Goal: Task Accomplishment & Management: Manage account settings

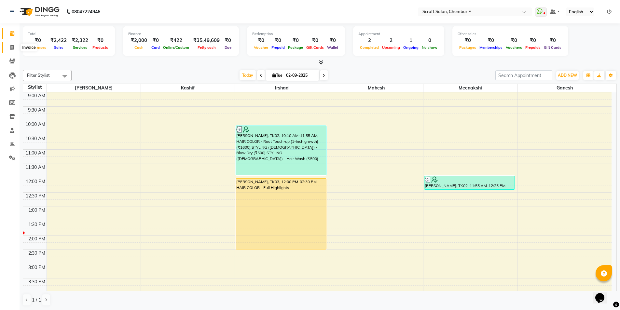
click at [16, 46] on span at bounding box center [12, 47] width 11 height 7
select select "service"
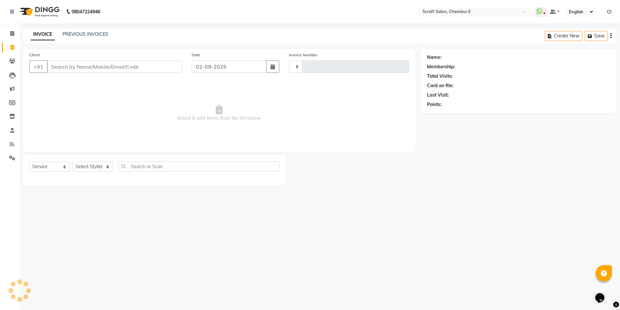
type input "1357"
select select "3922"
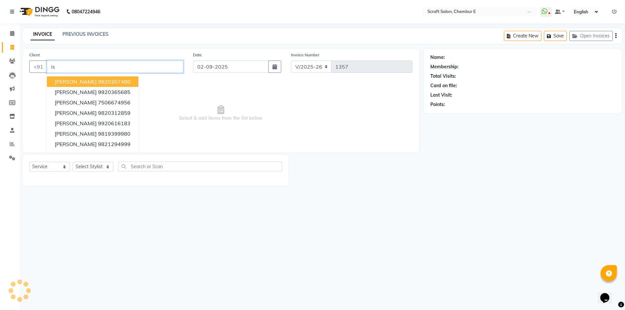
type input "i"
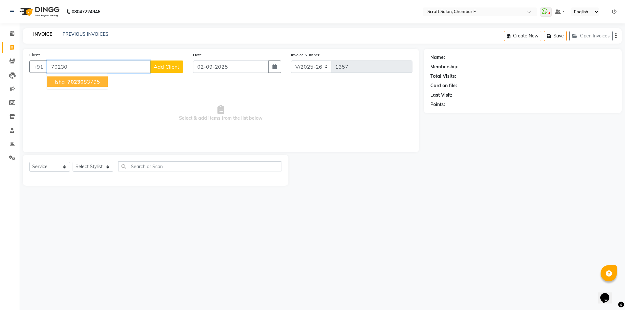
click at [82, 80] on span "70230" at bounding box center [75, 81] width 16 height 7
type input "7023083795"
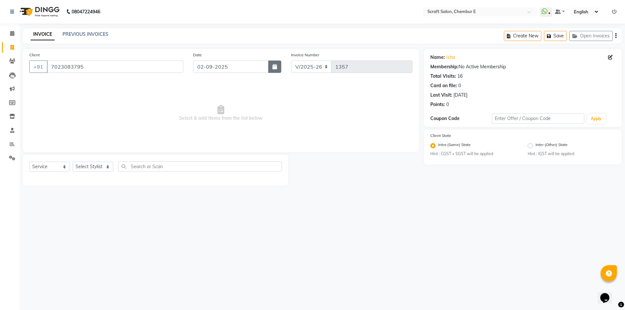
click at [281, 67] on button "button" at bounding box center [274, 67] width 13 height 12
select select "9"
select select "2025"
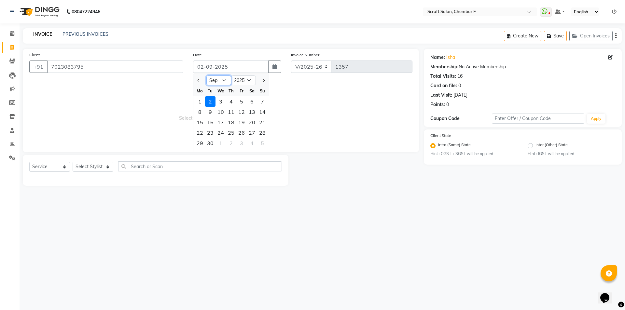
click at [223, 82] on select "Jan Feb Mar Apr May Jun Jul Aug Sep Oct Nov Dec" at bounding box center [218, 81] width 25 height 10
select select "8"
click at [206, 76] on select "Jan Feb Mar Apr May Jun Jul Aug Sep Oct Nov Dec" at bounding box center [218, 81] width 25 height 10
click at [261, 140] on div "31" at bounding box center [262, 143] width 10 height 10
type input "[DATE]"
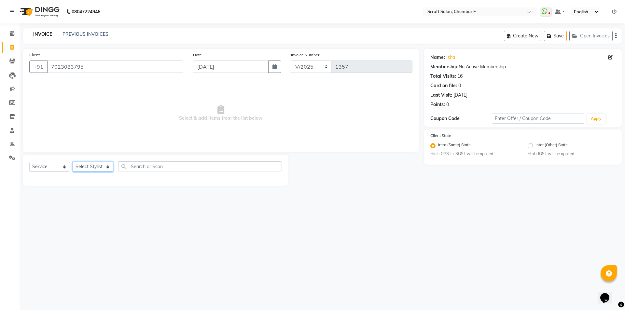
click at [87, 165] on select "Select Stylist Frontdesk Ganesh Irshad Kashif Mahesh Meenakshi Rasika Shahin Sh…" at bounding box center [93, 167] width 41 height 10
select select "24787"
click at [73, 162] on select "Select Stylist Frontdesk Ganesh Irshad Kashif Mahesh Meenakshi Rasika Shahin Sh…" at bounding box center [93, 167] width 41 height 10
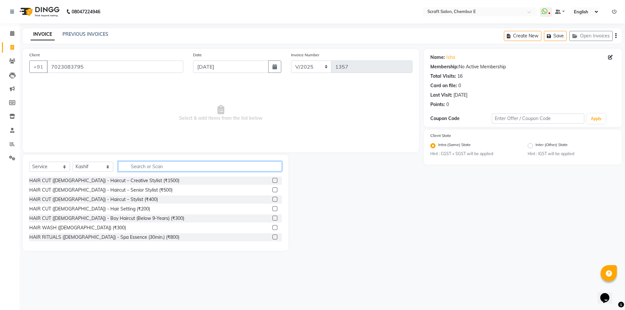
click at [143, 171] on input "text" at bounding box center [200, 166] width 164 height 10
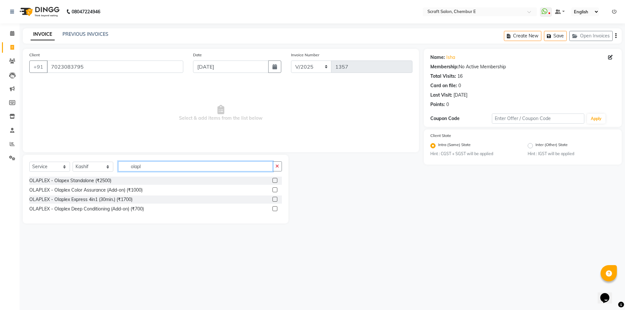
type input "olapl"
click at [274, 190] on label at bounding box center [275, 190] width 5 height 5
click at [274, 190] on input "checkbox" at bounding box center [275, 190] width 4 height 4
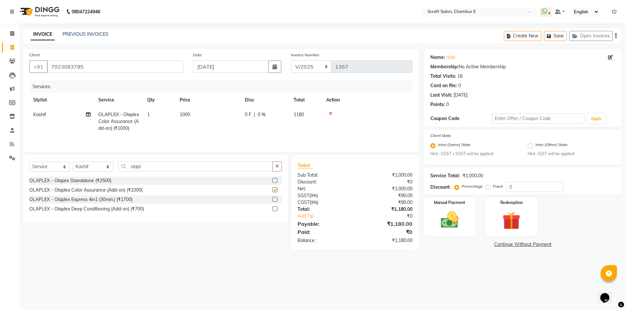
checkbox input "false"
click at [454, 232] on div "Manual Payment" at bounding box center [450, 217] width 54 height 40
click at [513, 246] on span "UPI" at bounding box center [509, 244] width 10 height 7
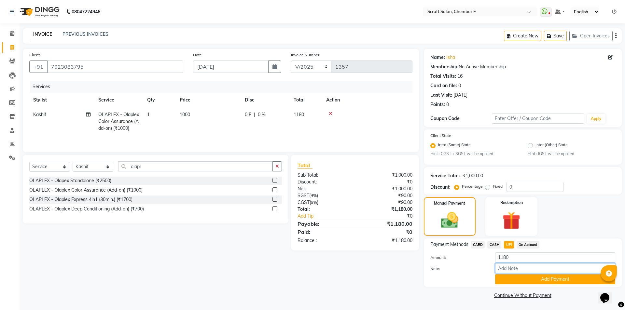
click at [509, 267] on input "Note:" at bounding box center [555, 268] width 120 height 10
type input "Payment was done on 2nd of September"
click at [542, 281] on button "Add Payment" at bounding box center [555, 279] width 120 height 10
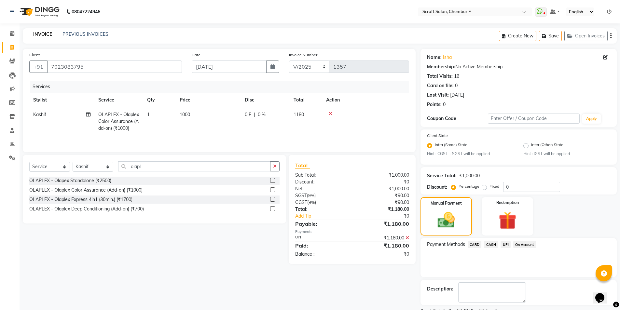
scroll to position [27, 0]
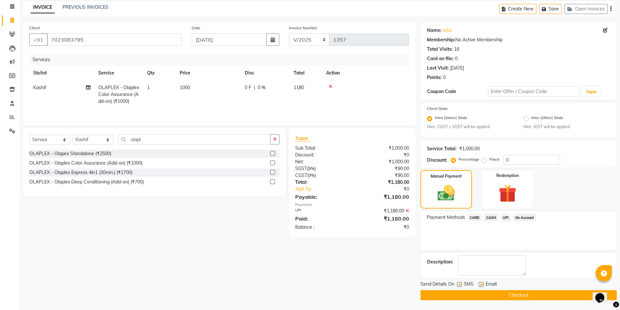
click at [482, 286] on label at bounding box center [481, 284] width 5 height 5
click at [482, 286] on input "checkbox" at bounding box center [481, 285] width 4 height 4
checkbox input "false"
click at [482, 293] on button "Checkout" at bounding box center [519, 295] width 196 height 10
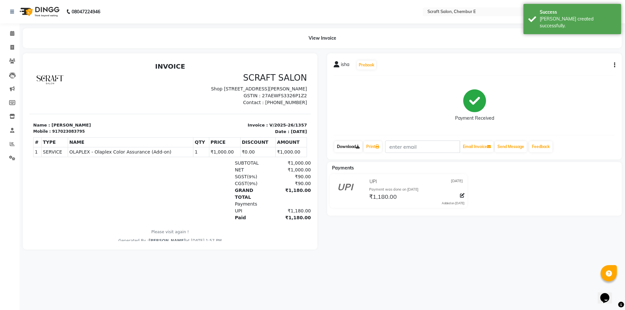
click at [349, 147] on link "Download" at bounding box center [348, 146] width 28 height 11
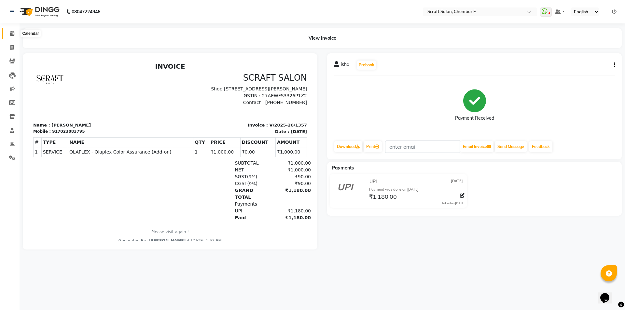
click at [13, 31] on icon at bounding box center [12, 33] width 4 height 5
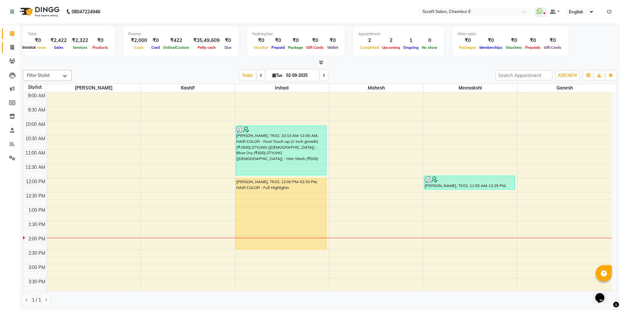
click at [13, 48] on icon at bounding box center [12, 47] width 4 height 5
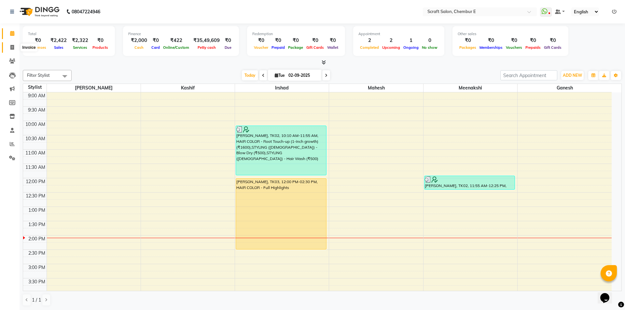
select select "3922"
select select "service"
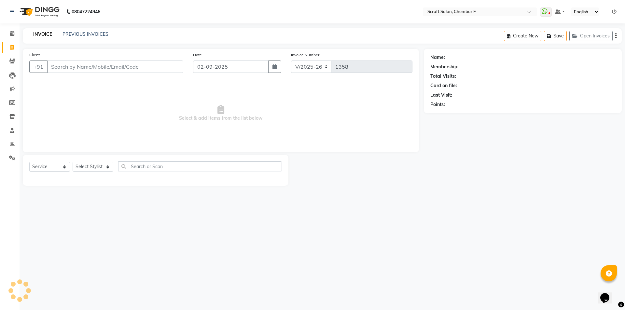
click at [66, 65] on input "Client" at bounding box center [115, 67] width 136 height 12
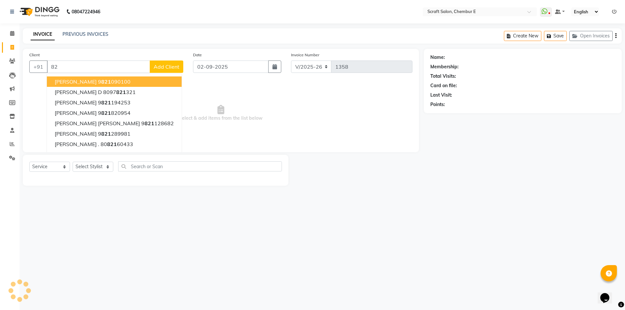
type input "8"
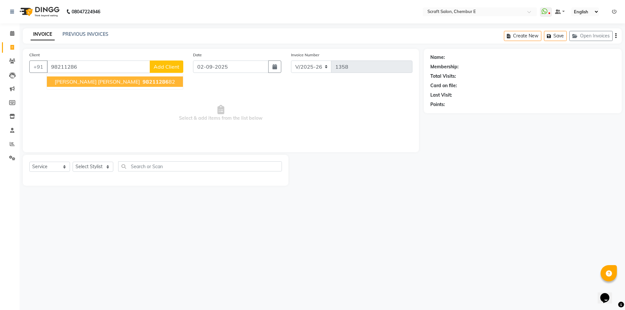
click at [143, 79] on span "98211286" at bounding box center [156, 81] width 26 height 7
type input "9821128682"
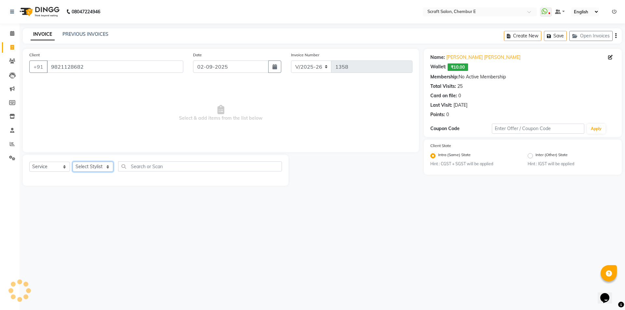
click at [94, 163] on select "Select Stylist Frontdesk Ganesh Irshad Kashif Mahesh Meenakshi Rasika Shahin Sh…" at bounding box center [93, 167] width 41 height 10
click at [73, 162] on select "Select Stylist Frontdesk Ganesh Irshad Kashif Mahesh Meenakshi Rasika Shahin Sh…" at bounding box center [93, 167] width 41 height 10
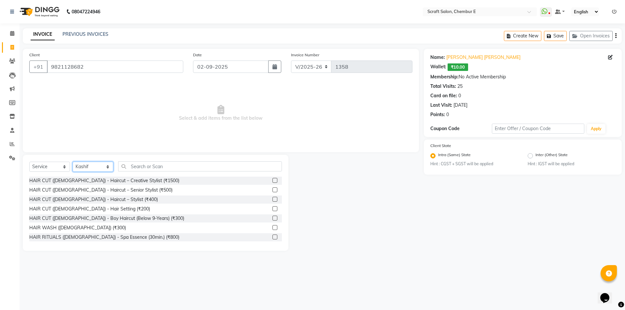
drag, startPoint x: 97, startPoint y: 163, endPoint x: 96, endPoint y: 171, distance: 8.2
click at [97, 163] on select "Select Stylist Frontdesk Ganesh Irshad Kashif Mahesh Meenakshi Rasika Shahin Sh…" at bounding box center [93, 167] width 41 height 10
select select "50347"
click at [73, 162] on select "Select Stylist Frontdesk Ganesh Irshad Kashif Mahesh Meenakshi Rasika Shahin Sh…" at bounding box center [93, 167] width 41 height 10
click at [145, 161] on input "text" at bounding box center [200, 166] width 164 height 10
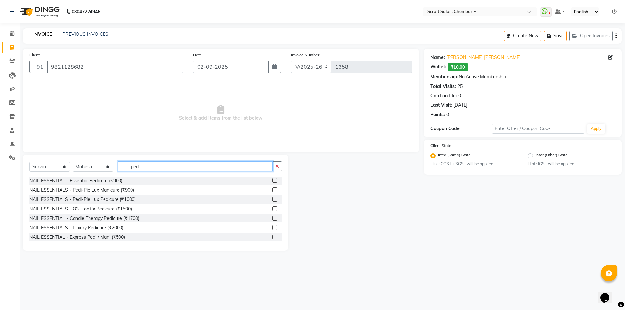
type input "ped"
click at [273, 200] on label at bounding box center [275, 199] width 5 height 5
click at [273, 200] on input "checkbox" at bounding box center [275, 200] width 4 height 4
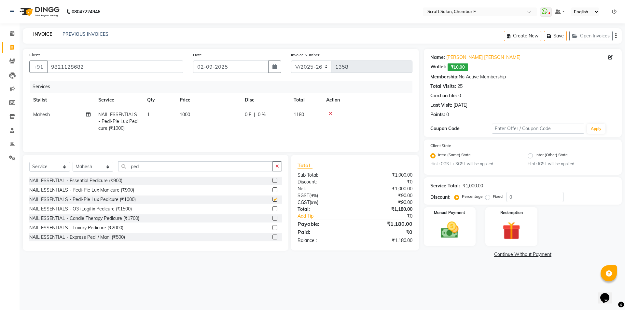
checkbox input "false"
click at [273, 181] on label at bounding box center [275, 180] width 5 height 5
click at [273, 181] on input "checkbox" at bounding box center [275, 181] width 4 height 4
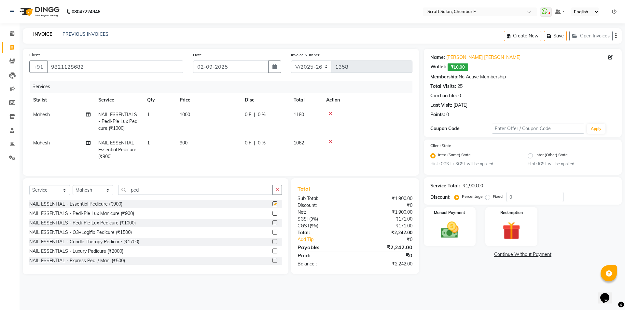
checkbox input "false"
click at [331, 111] on icon at bounding box center [331, 113] width 4 height 5
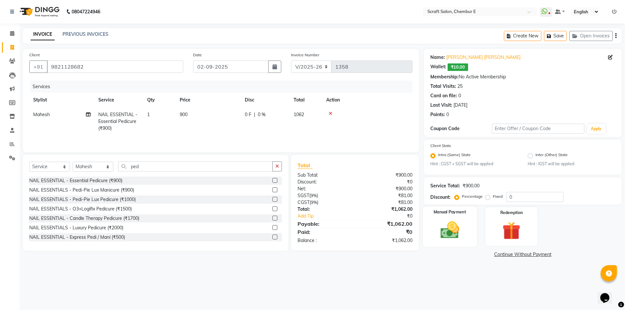
click at [458, 239] on img at bounding box center [450, 230] width 30 height 21
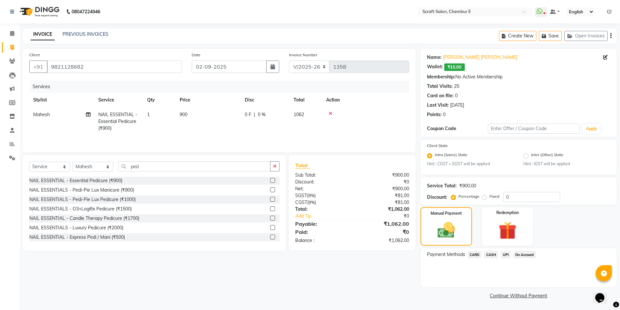
click at [508, 256] on span "UPI" at bounding box center [506, 254] width 10 height 7
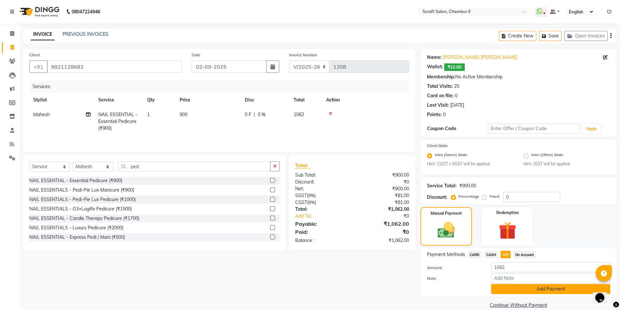
click at [514, 292] on button "Add Payment" at bounding box center [550, 289] width 119 height 10
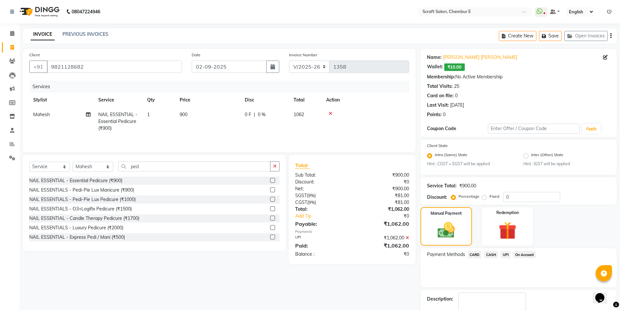
scroll to position [37, 0]
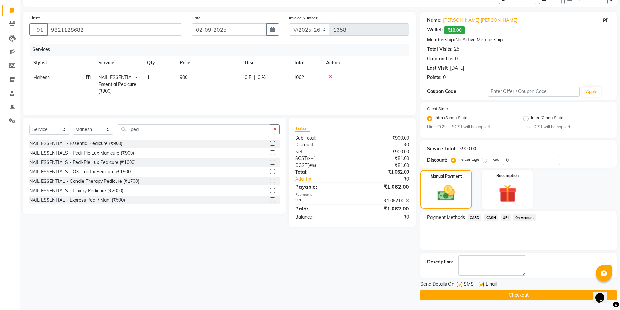
click at [482, 283] on label at bounding box center [481, 284] width 5 height 5
click at [482, 283] on input "checkbox" at bounding box center [481, 285] width 4 height 4
checkbox input "false"
click at [482, 293] on button "Checkout" at bounding box center [519, 295] width 196 height 10
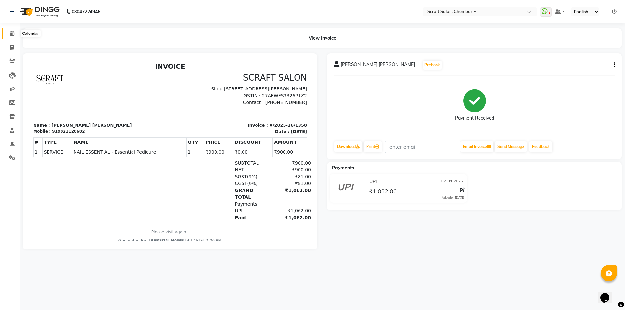
click at [11, 33] on icon at bounding box center [12, 33] width 4 height 5
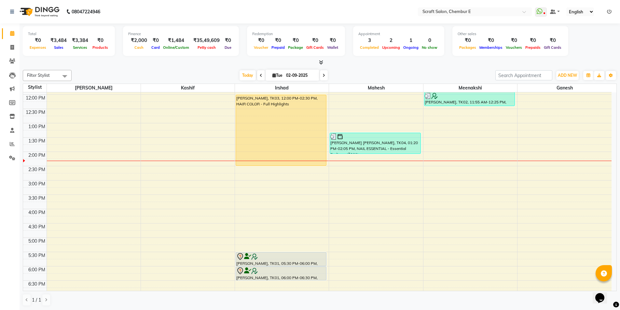
scroll to position [98, 0]
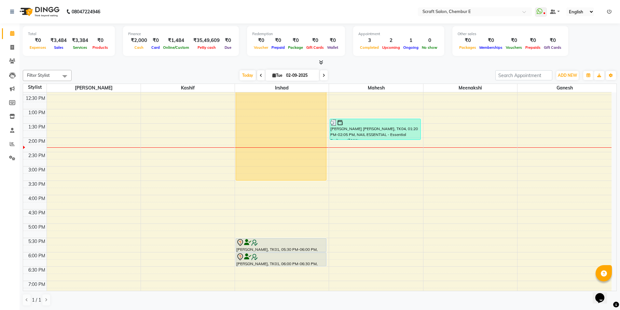
drag, startPoint x: 283, startPoint y: 151, endPoint x: 282, endPoint y: 180, distance: 28.7
click at [282, 180] on div "Aakshi Rai, TK02, 10:10 AM-11:55 AM, HAIR COLOR - Root Touch-up (1-inch growth)…" at bounding box center [282, 181] width 94 height 372
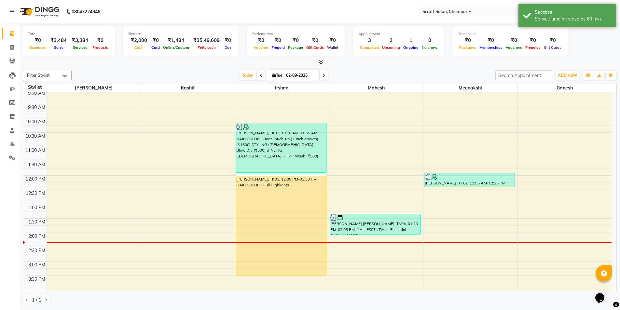
scroll to position [0, 0]
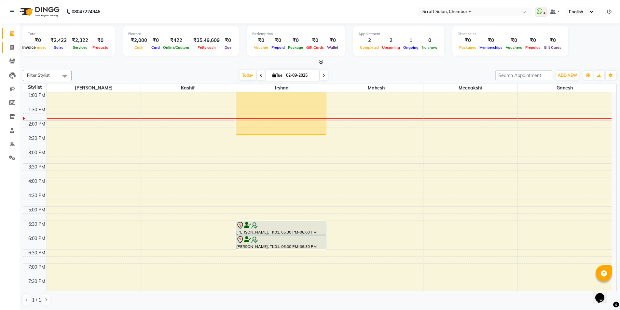
click at [9, 47] on span at bounding box center [12, 47] width 11 height 7
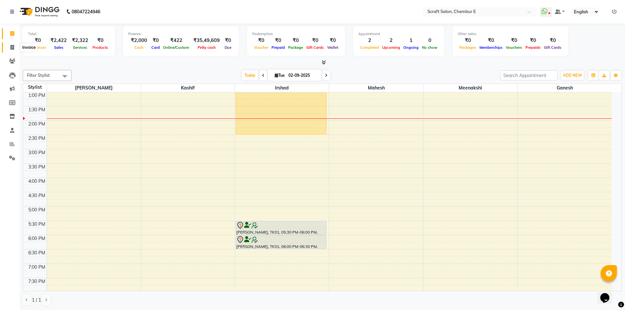
select select "3922"
select select "service"
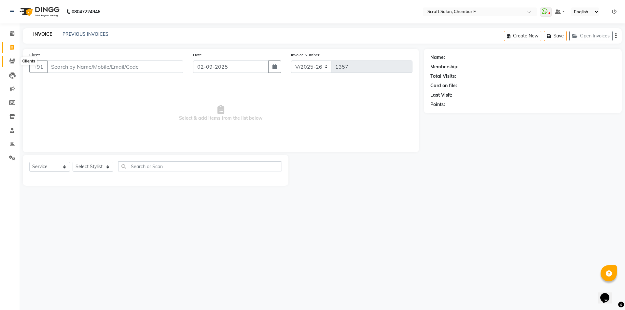
click at [13, 61] on icon at bounding box center [12, 61] width 6 height 5
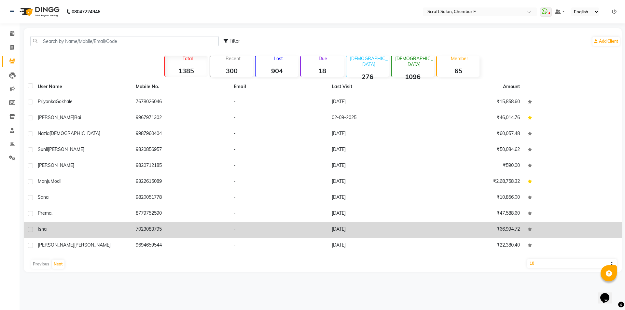
click at [49, 227] on div "isha" at bounding box center [83, 229] width 90 height 7
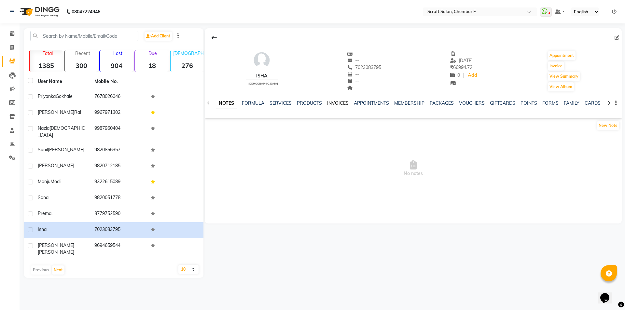
click at [338, 104] on link "INVOICES" at bounding box center [337, 103] width 21 height 6
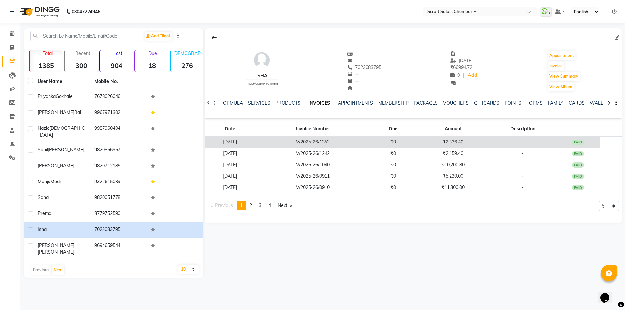
click at [363, 139] on td "V/2025-26/1352" at bounding box center [313, 142] width 115 height 11
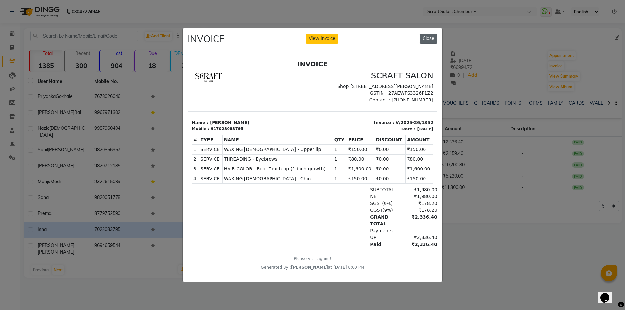
click at [435, 34] on button "Close" at bounding box center [429, 39] width 18 height 10
